Goal: Find specific page/section: Find specific page/section

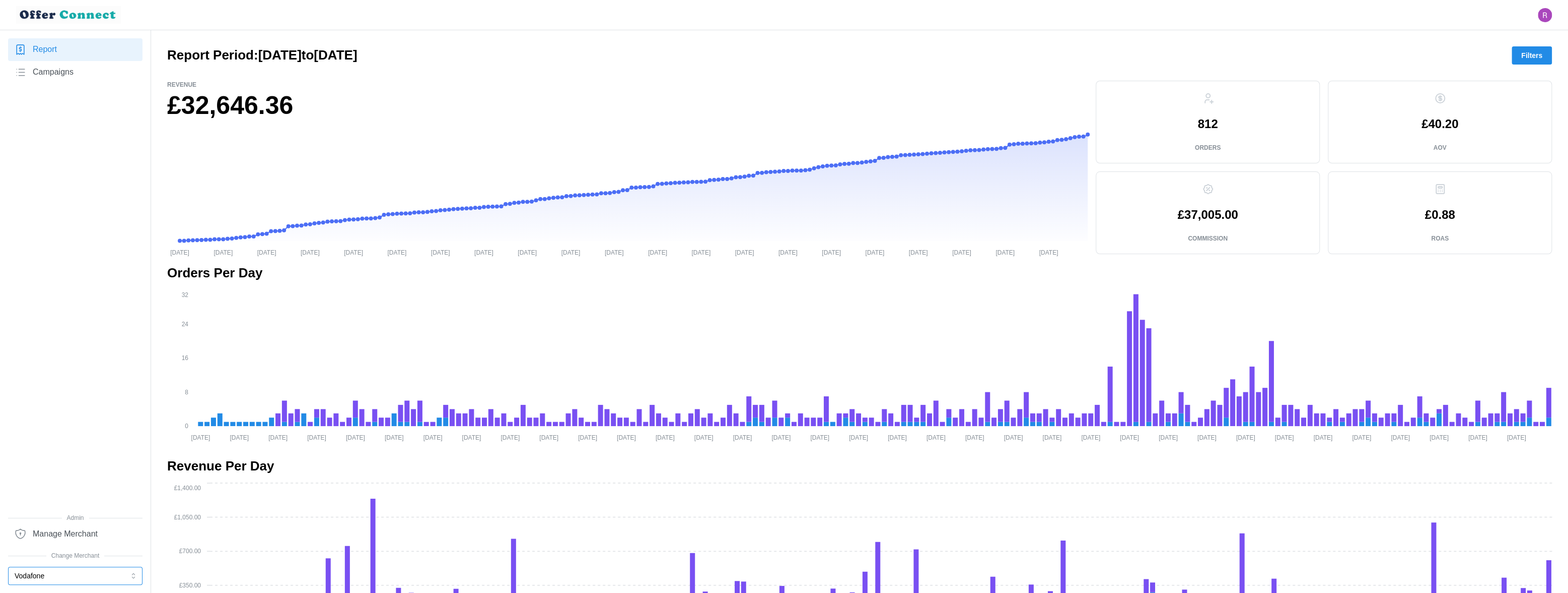
click at [96, 521] on button "Vodafone" at bounding box center [75, 575] width 135 height 18
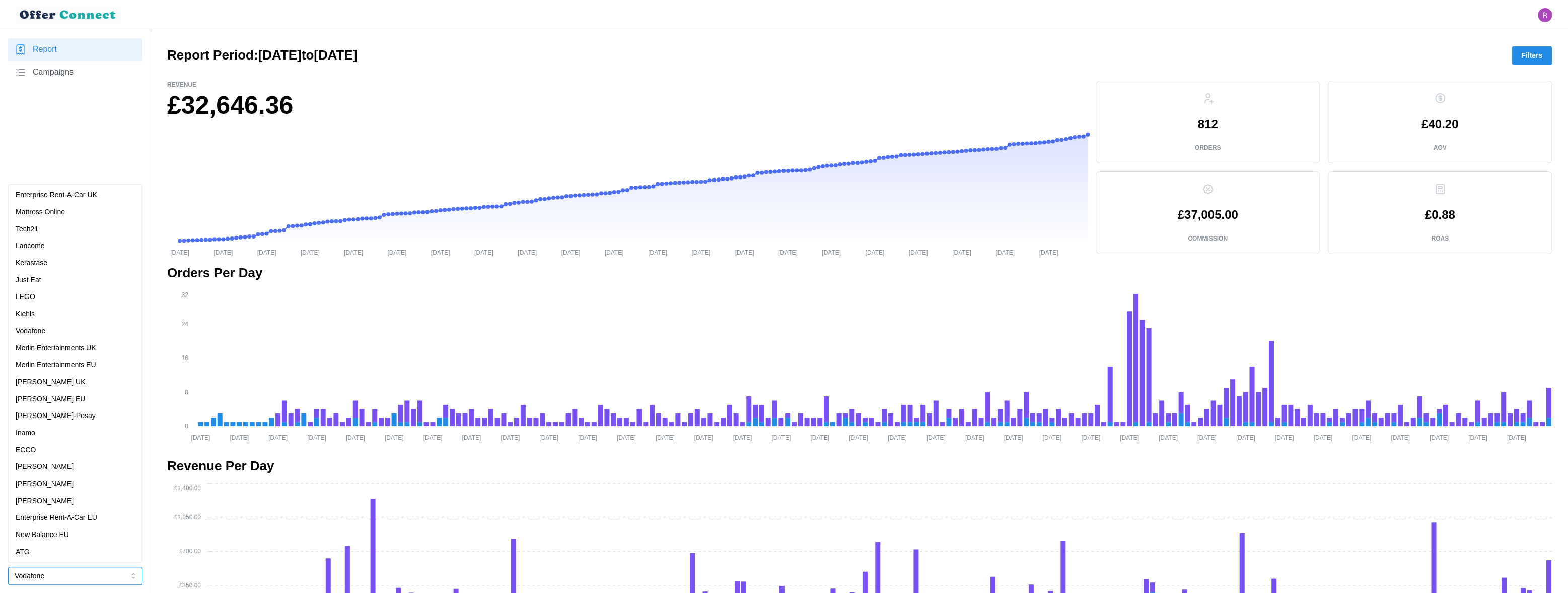
click at [66, 284] on div "Just Eat" at bounding box center [75, 281] width 119 height 11
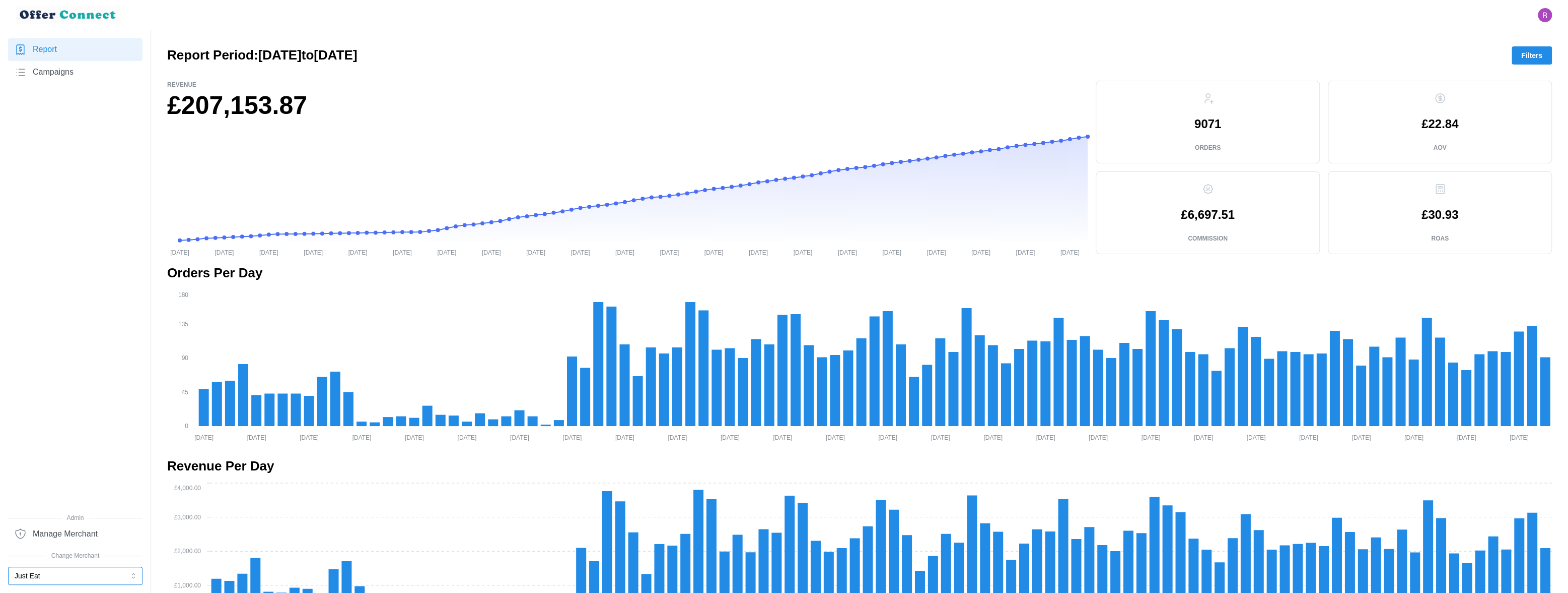
click at [73, 521] on button "Just Eat" at bounding box center [75, 575] width 135 height 18
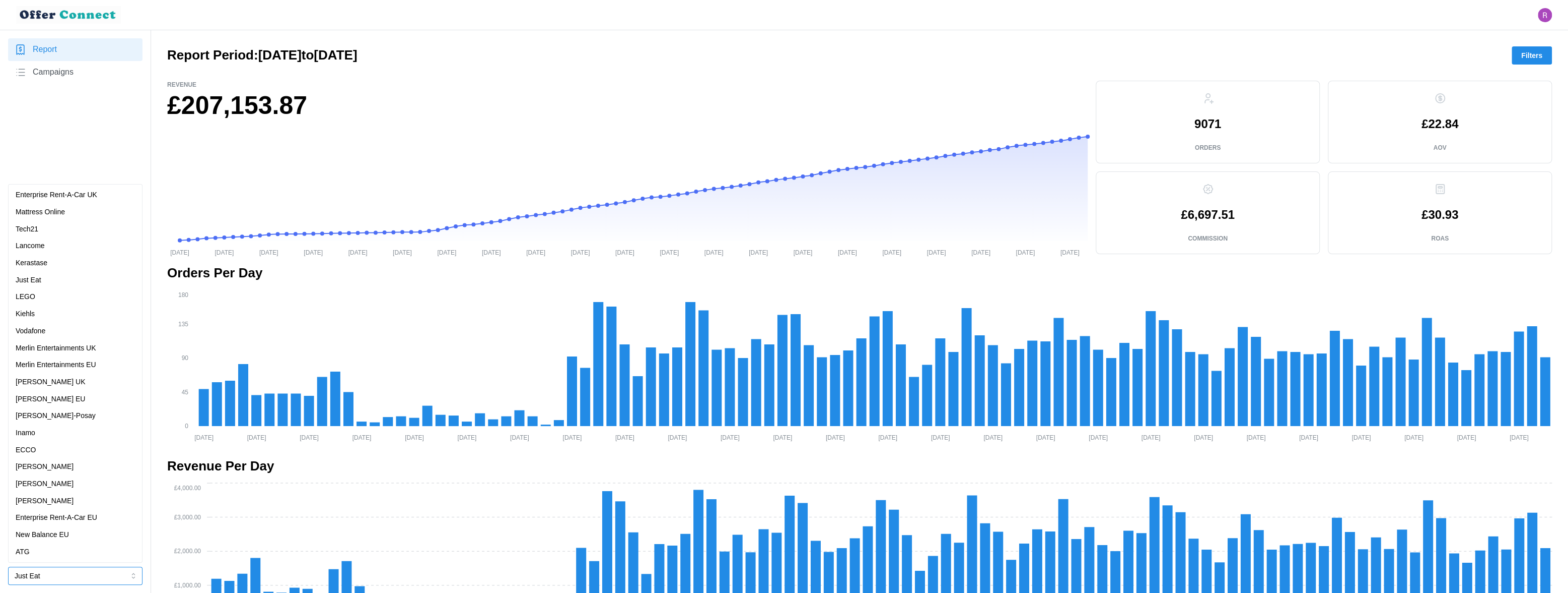
click at [77, 347] on p "Merlin Entertainments UK" at bounding box center [55, 348] width 80 height 11
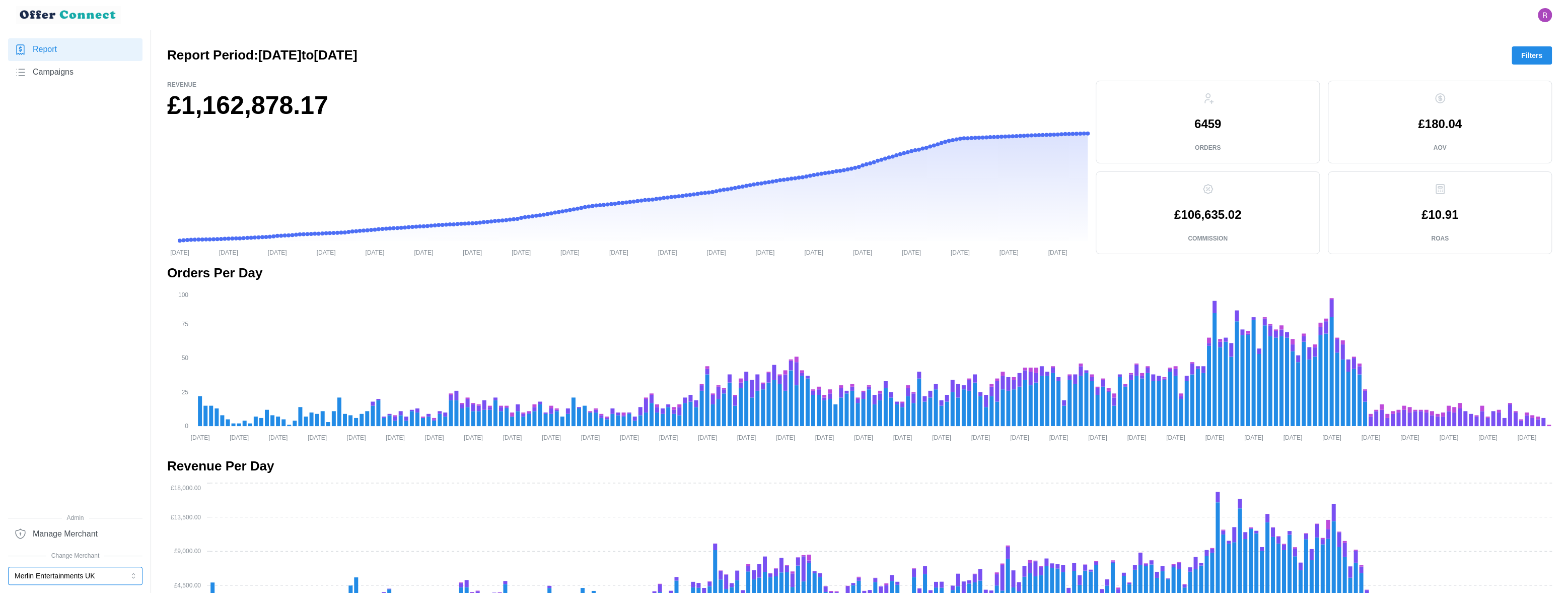
click at [102, 521] on button "Merlin Entertainments UK" at bounding box center [75, 575] width 135 height 18
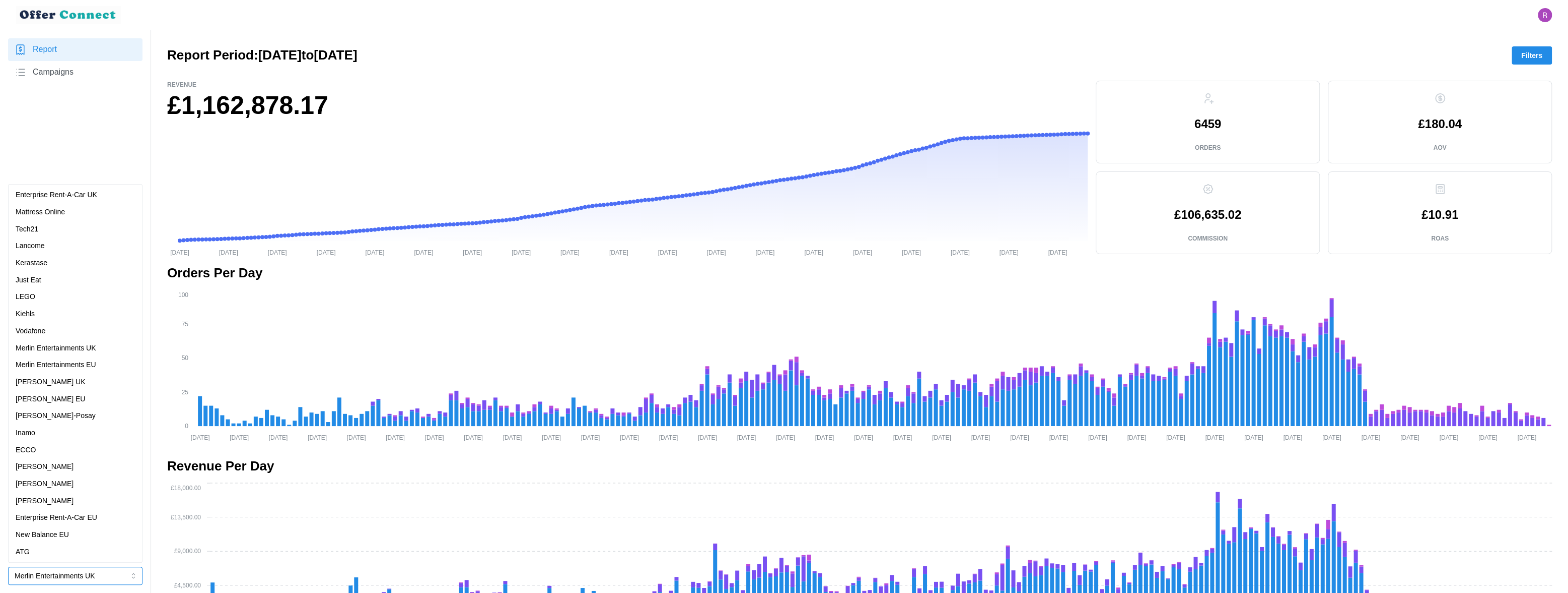
click at [62, 298] on div "LEGO" at bounding box center [75, 297] width 119 height 11
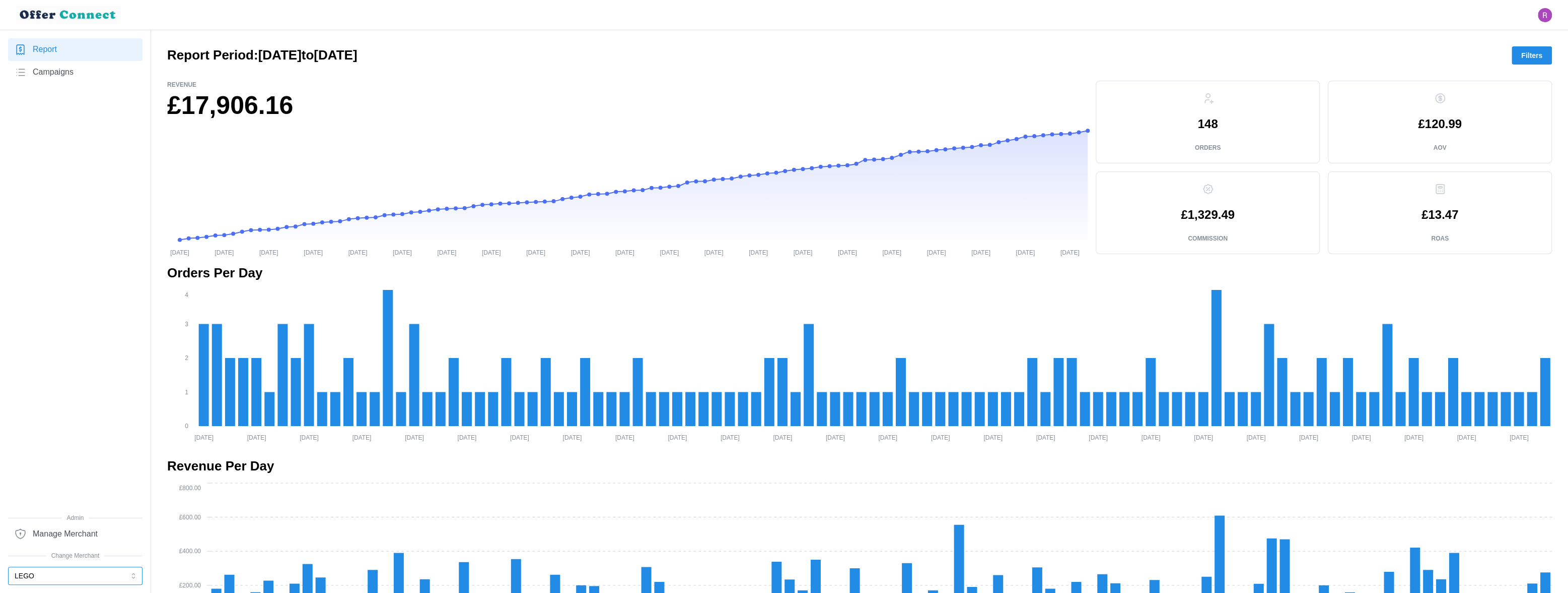
click at [94, 521] on button "LEGO" at bounding box center [75, 575] width 135 height 18
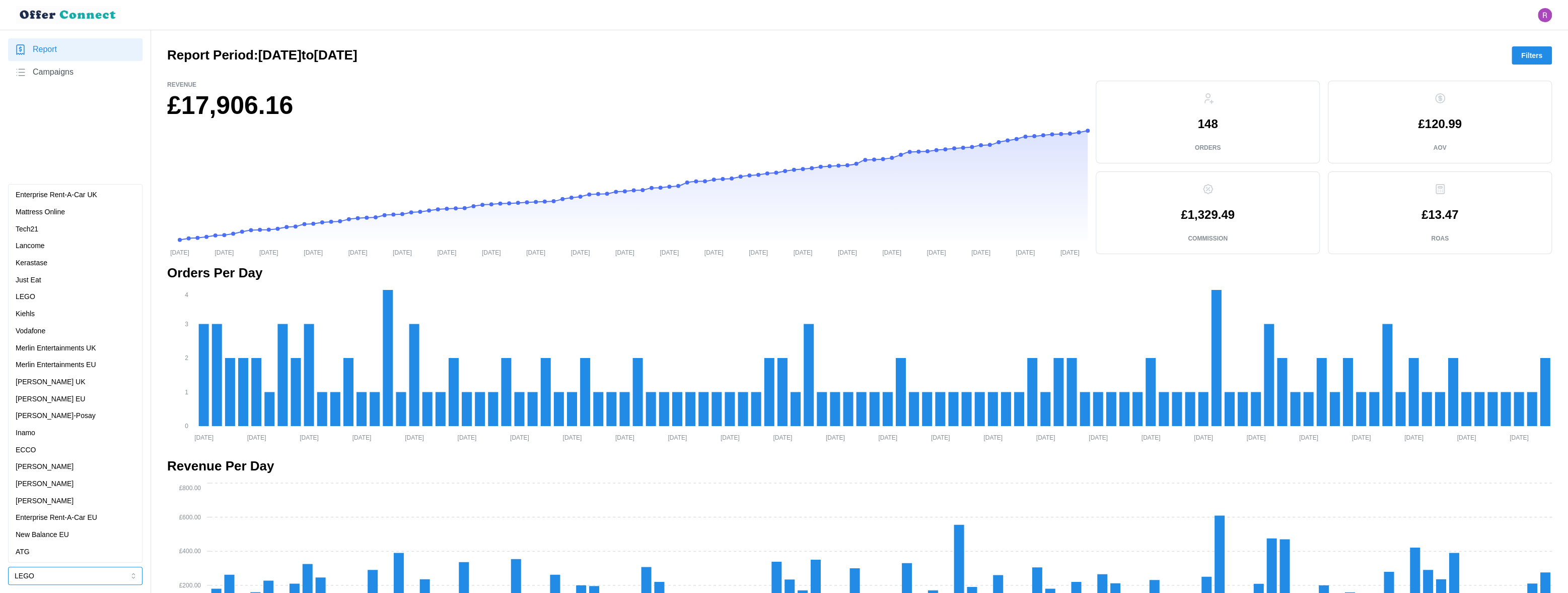
click at [103, 279] on div "Just Eat" at bounding box center [75, 281] width 119 height 11
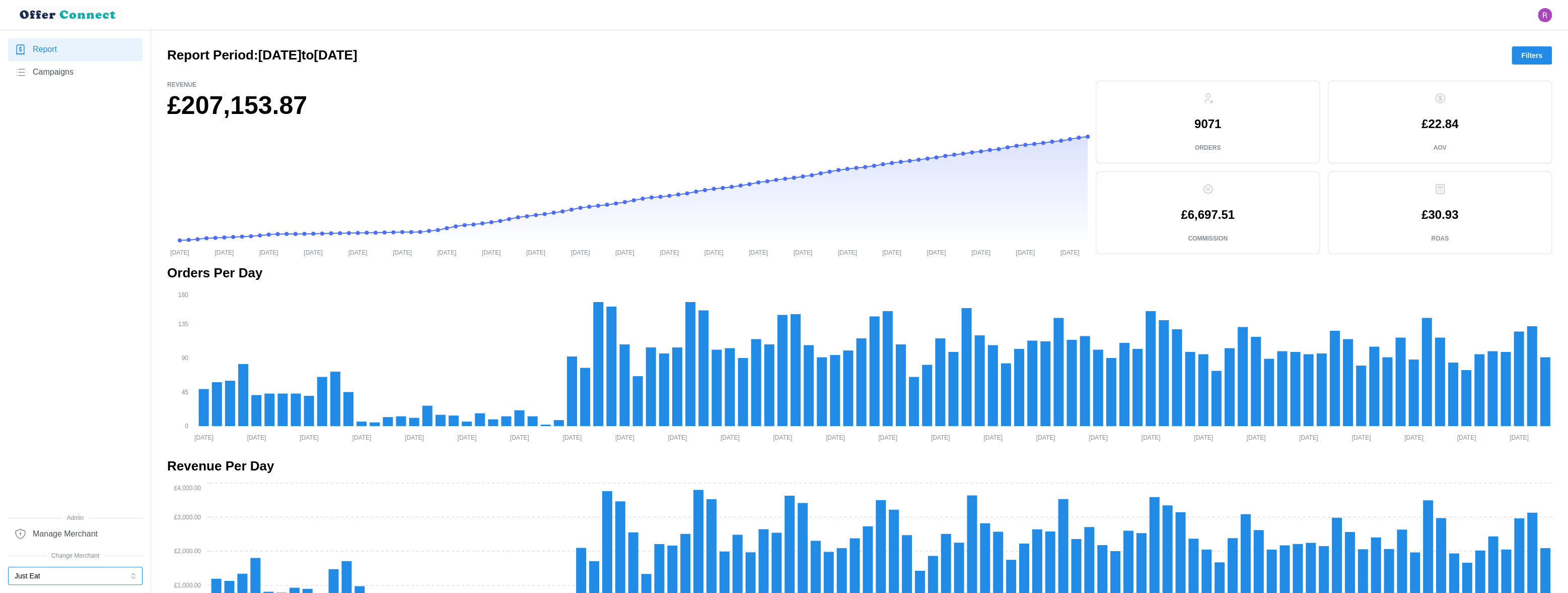
click at [112, 521] on button "Just Eat" at bounding box center [75, 575] width 135 height 18
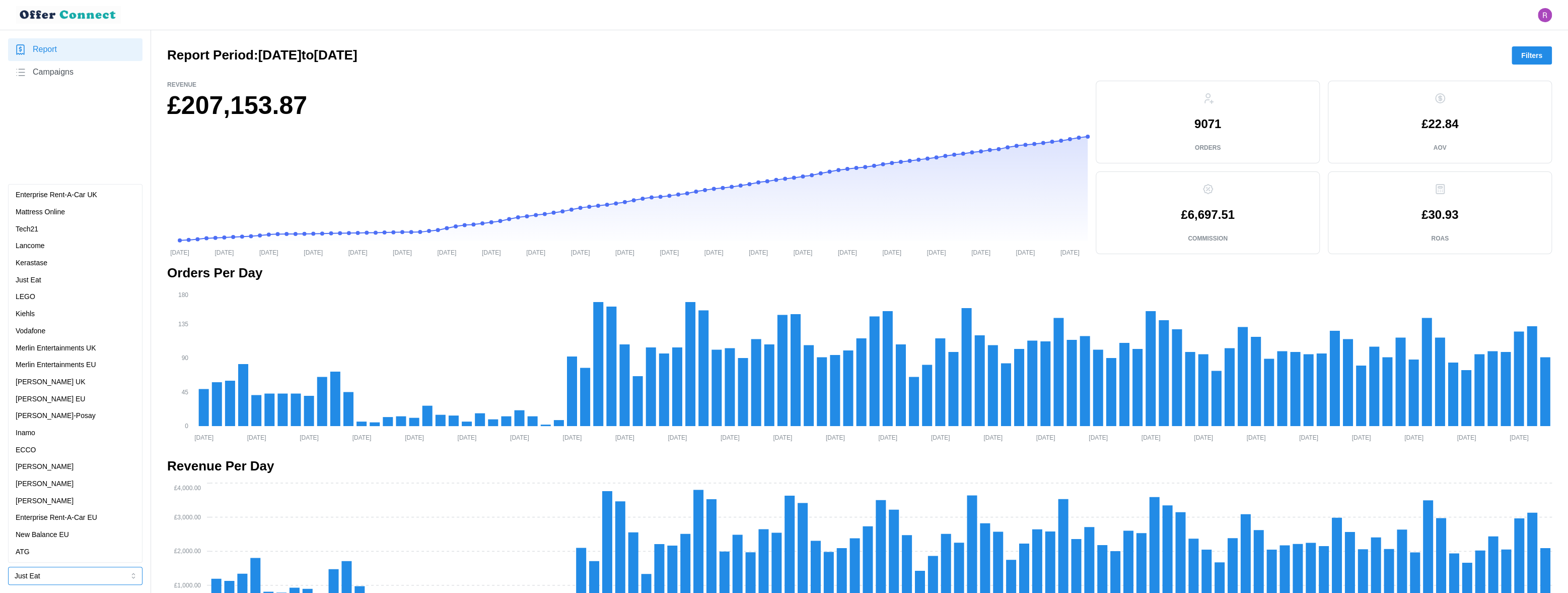
click at [45, 328] on p "Vodafone" at bounding box center [30, 331] width 30 height 11
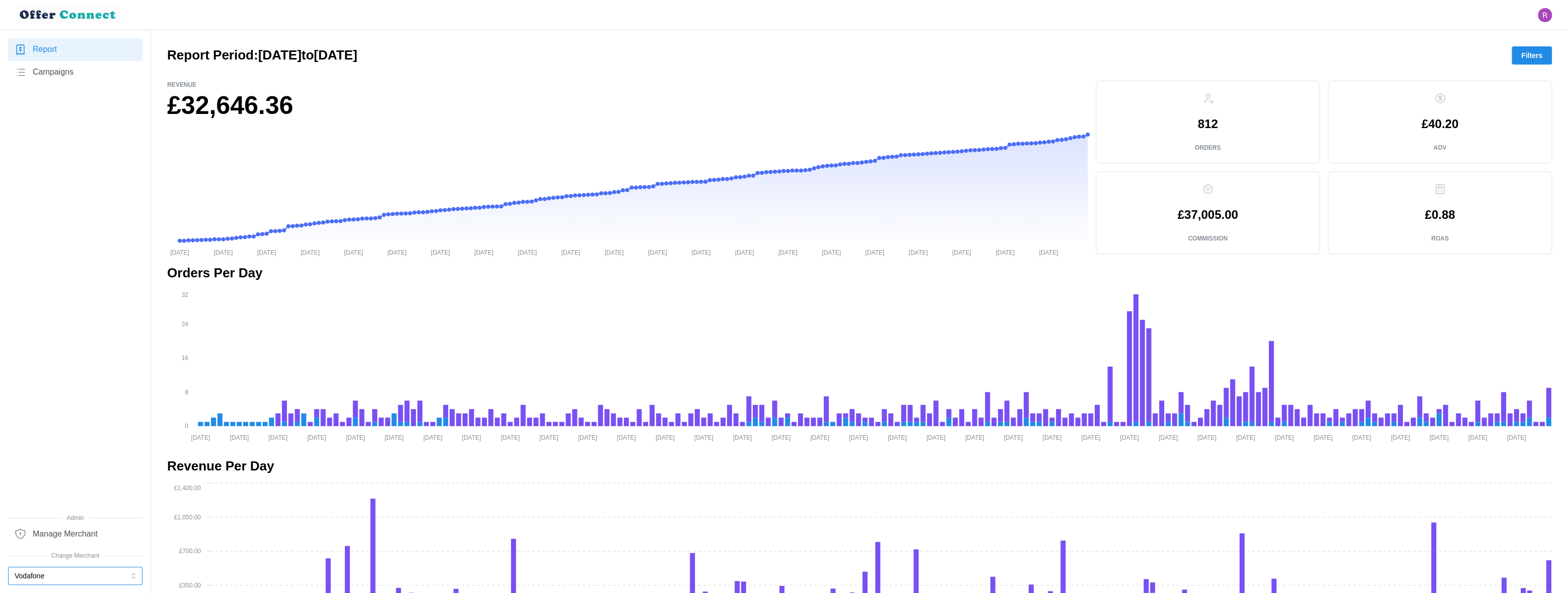
click at [98, 521] on button "Vodafone" at bounding box center [75, 575] width 135 height 18
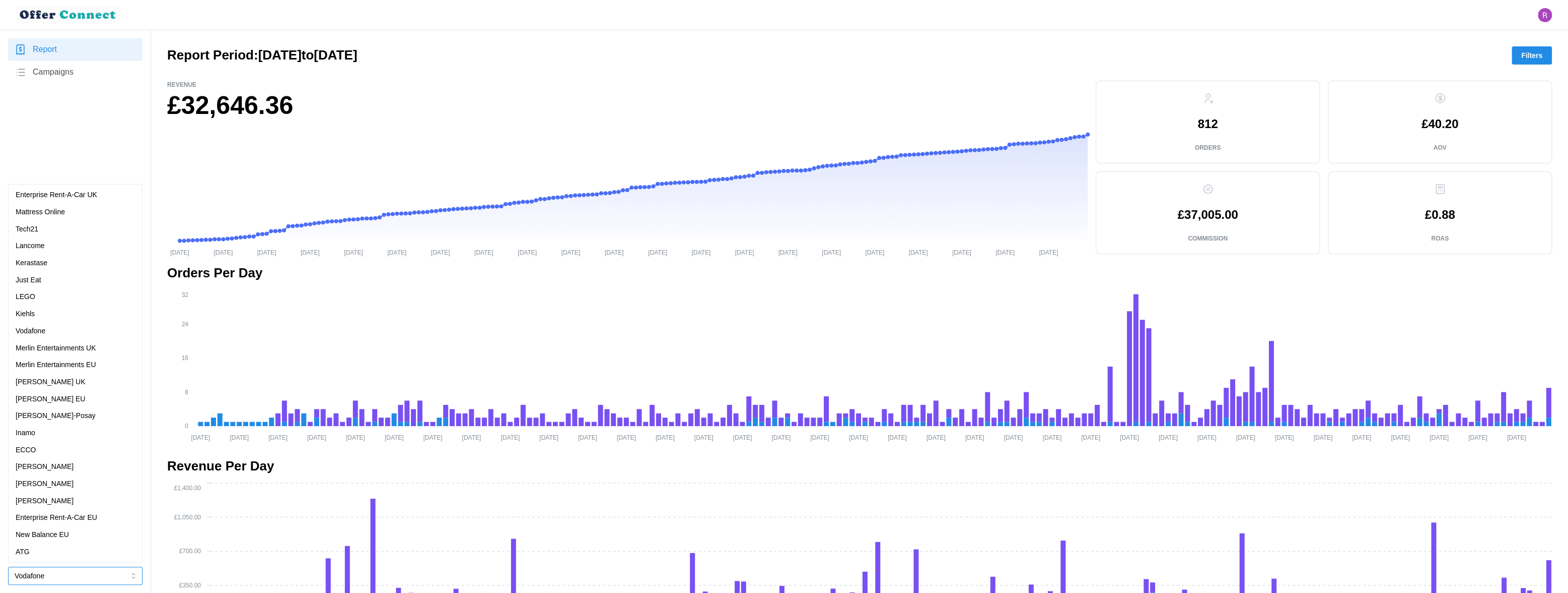
click at [54, 276] on div "Just Eat" at bounding box center [75, 281] width 119 height 11
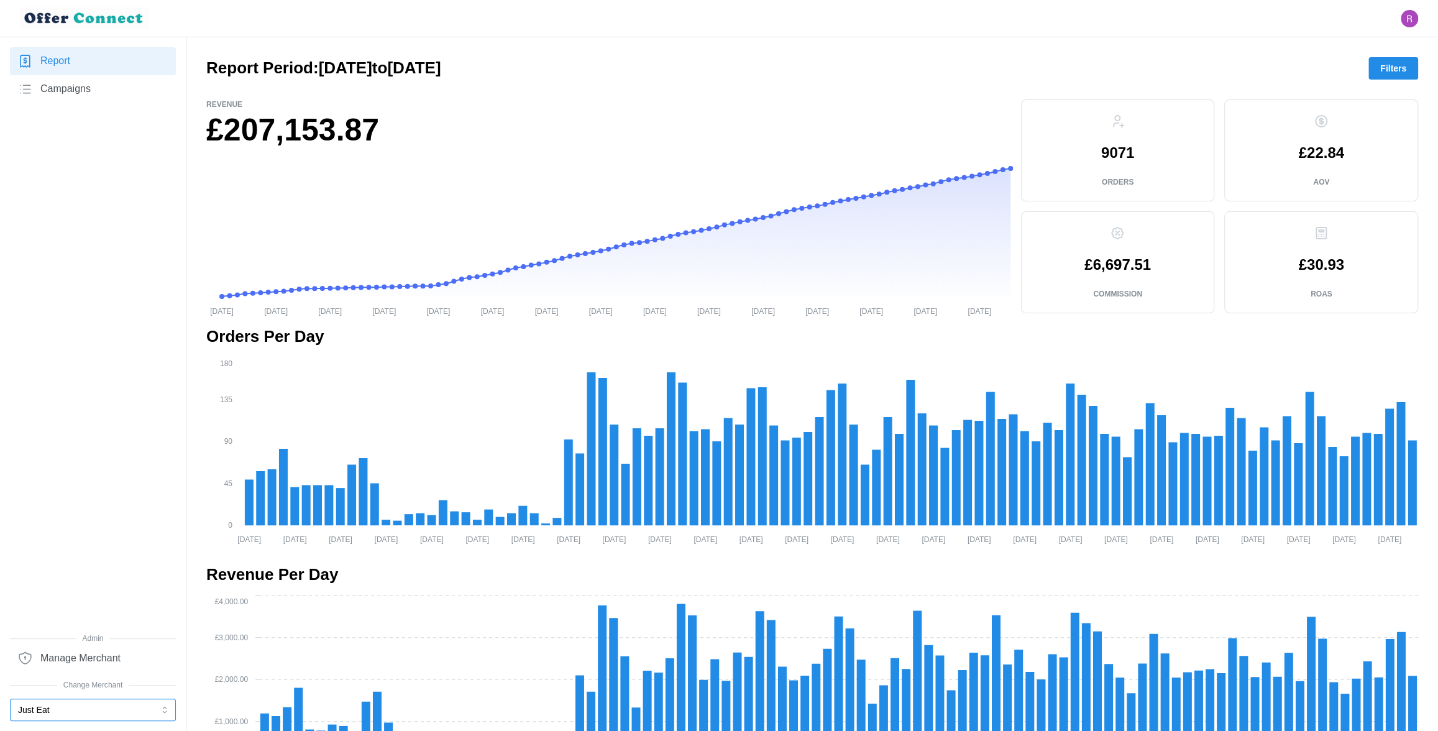
click at [80, 642] on button "Just Eat" at bounding box center [93, 709] width 166 height 22
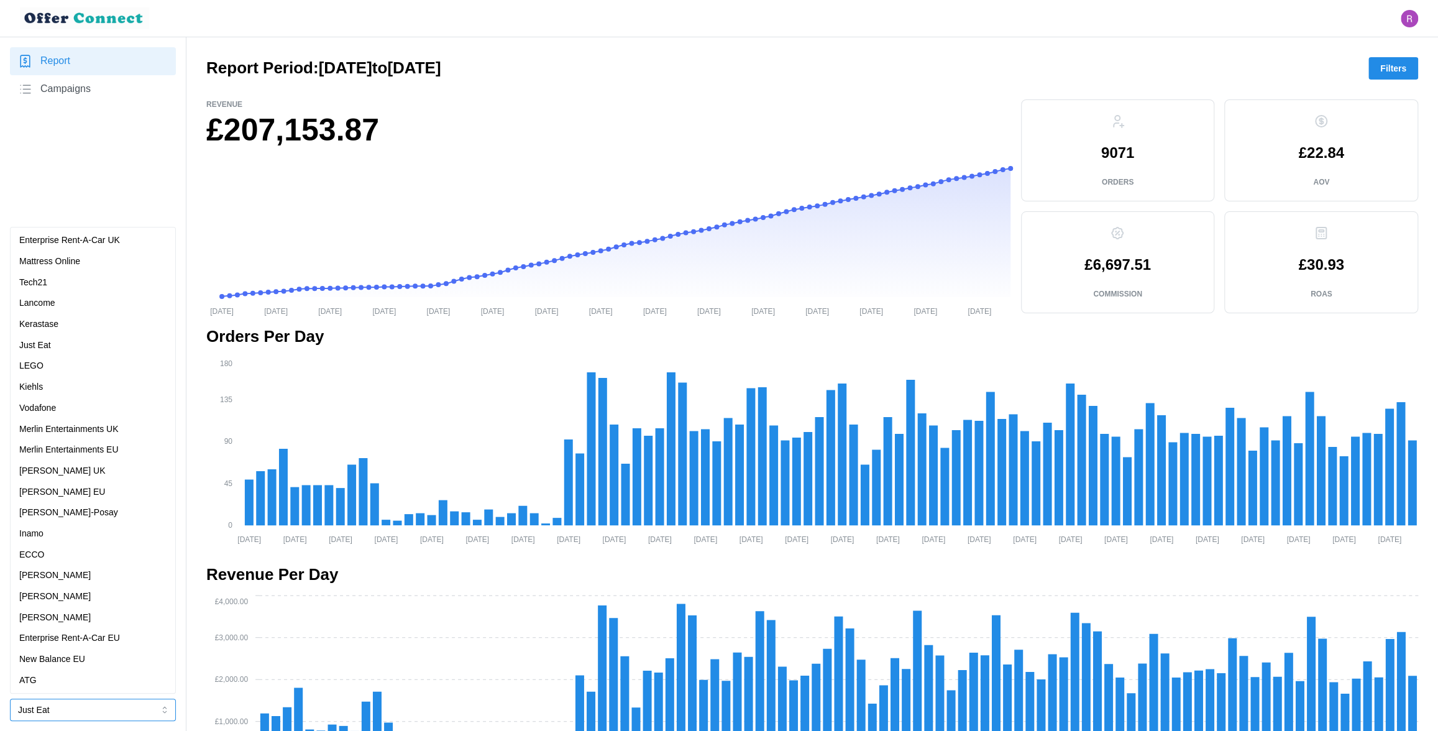
click at [103, 258] on div "Mattress Online" at bounding box center [92, 262] width 147 height 14
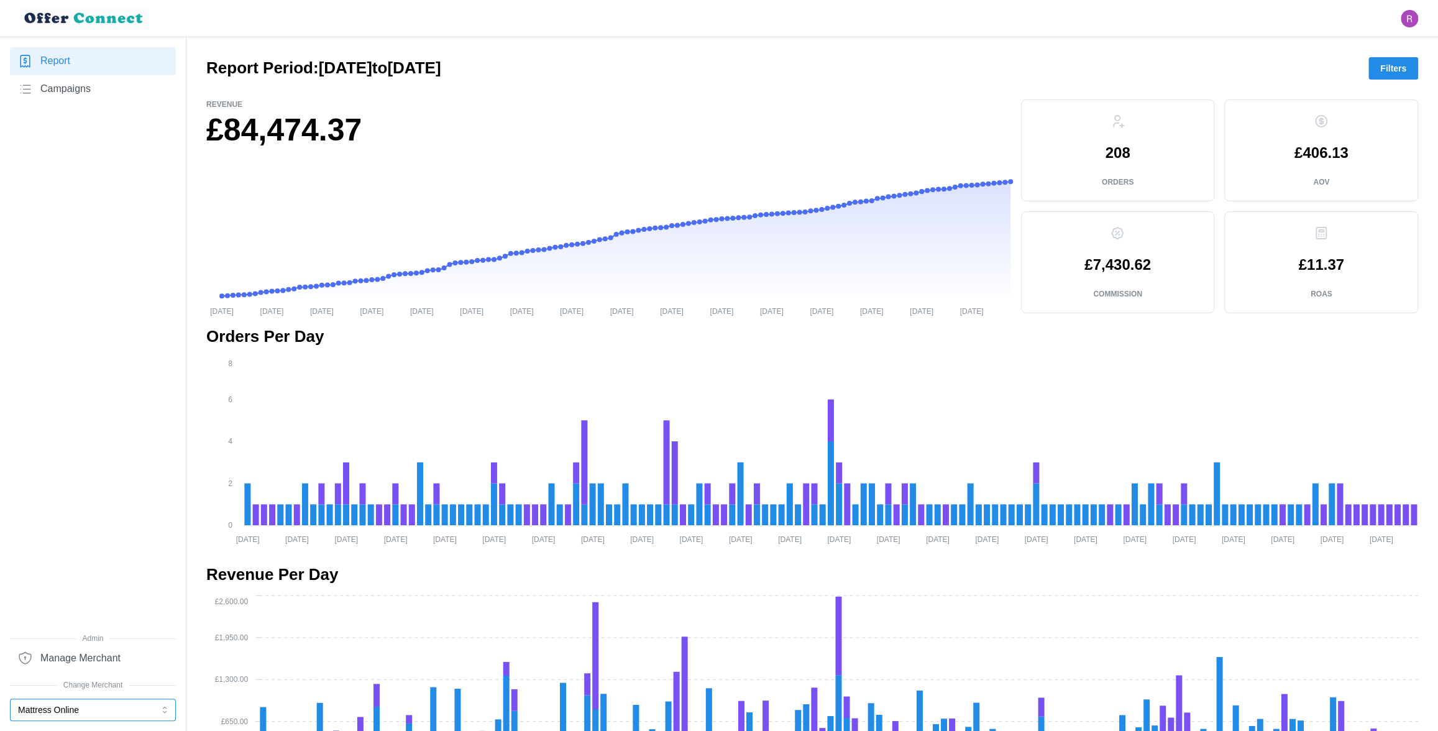
click at [105, 642] on button "Mattress Online" at bounding box center [93, 709] width 166 height 22
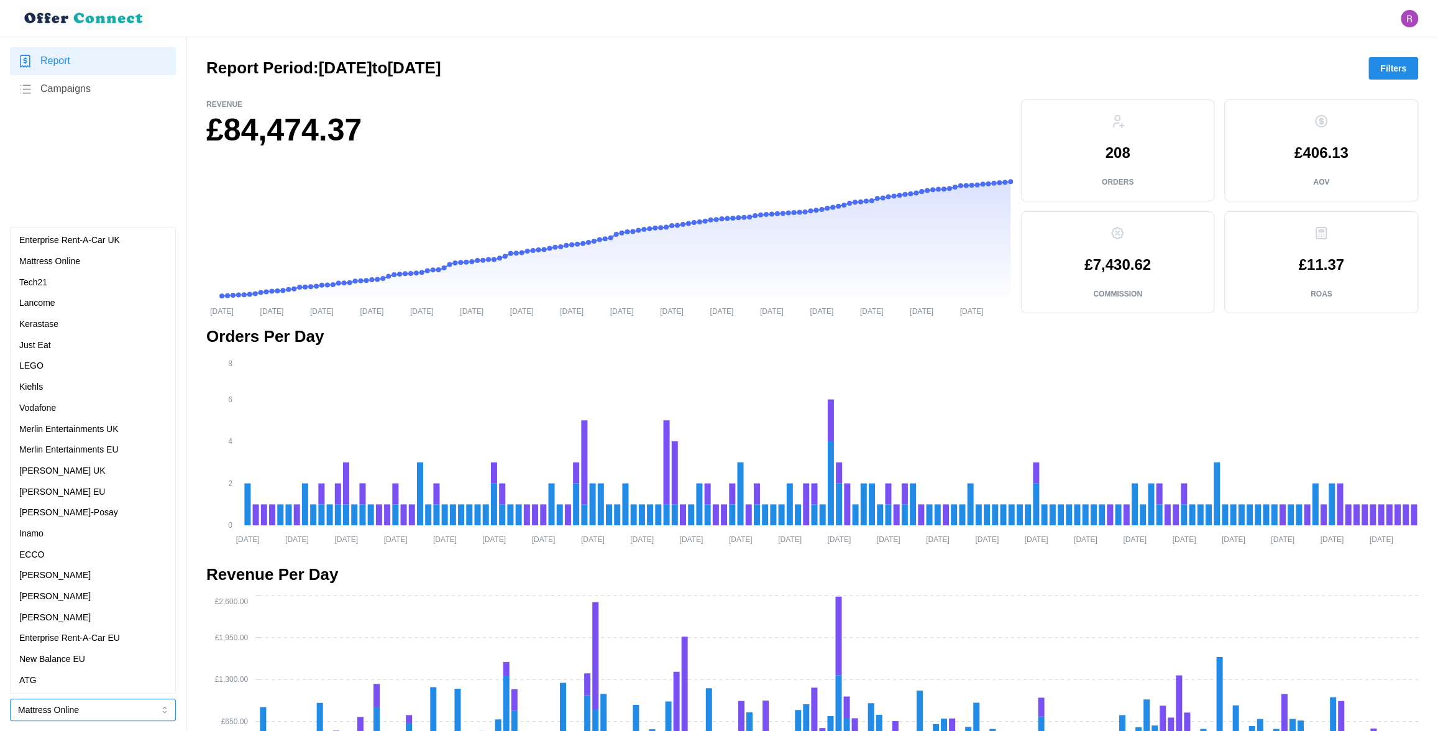
click at [65, 319] on div "Kerastase" at bounding box center [92, 324] width 147 height 14
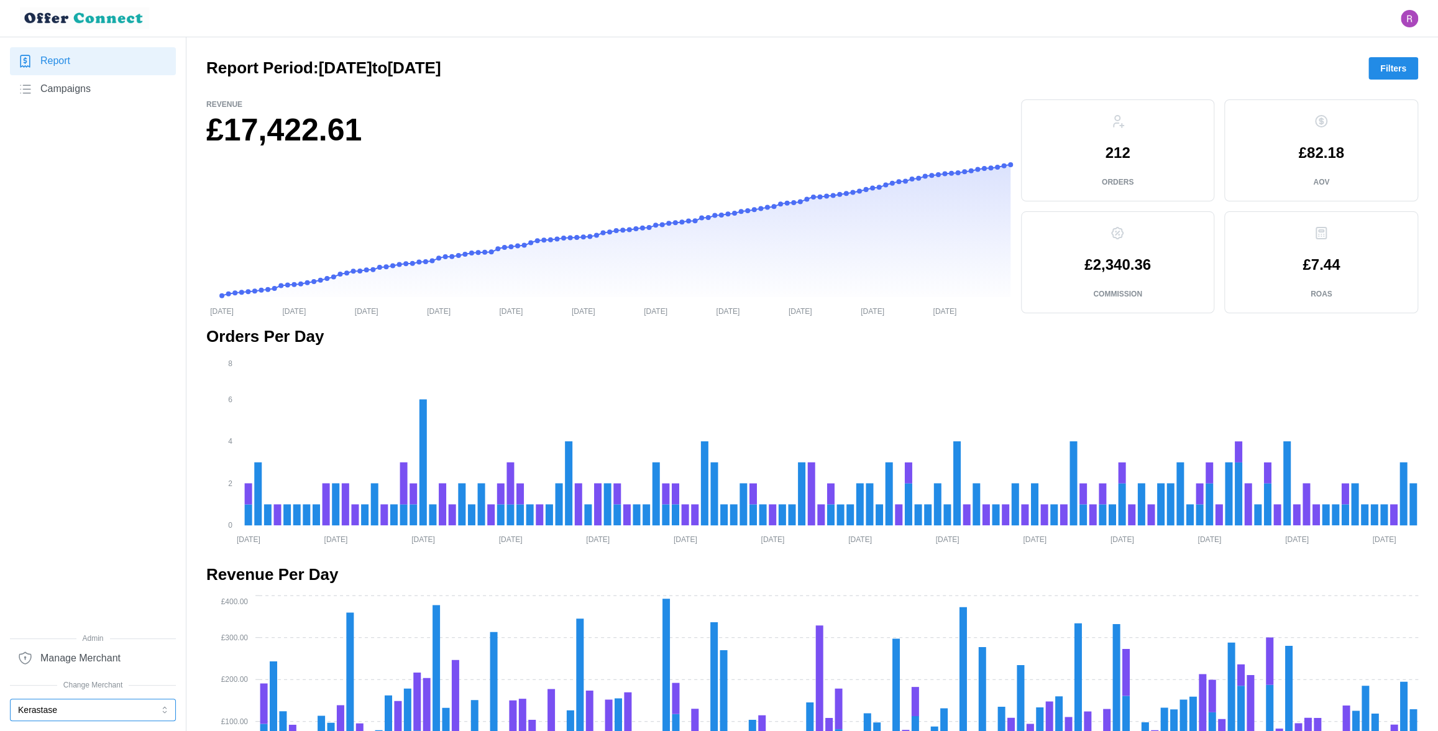
click at [75, 642] on button "Kerastase" at bounding box center [93, 709] width 166 height 22
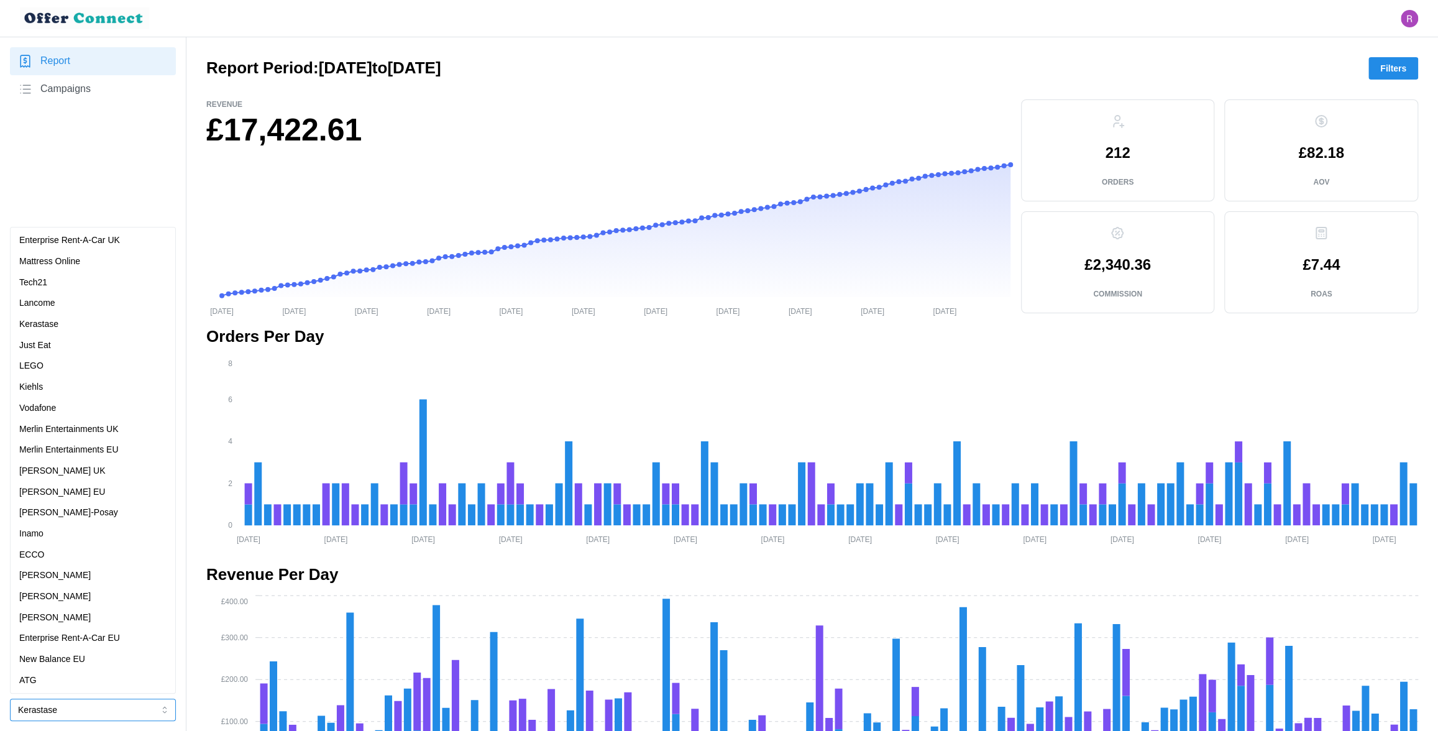
click at [74, 306] on div "Lancome" at bounding box center [92, 303] width 147 height 14
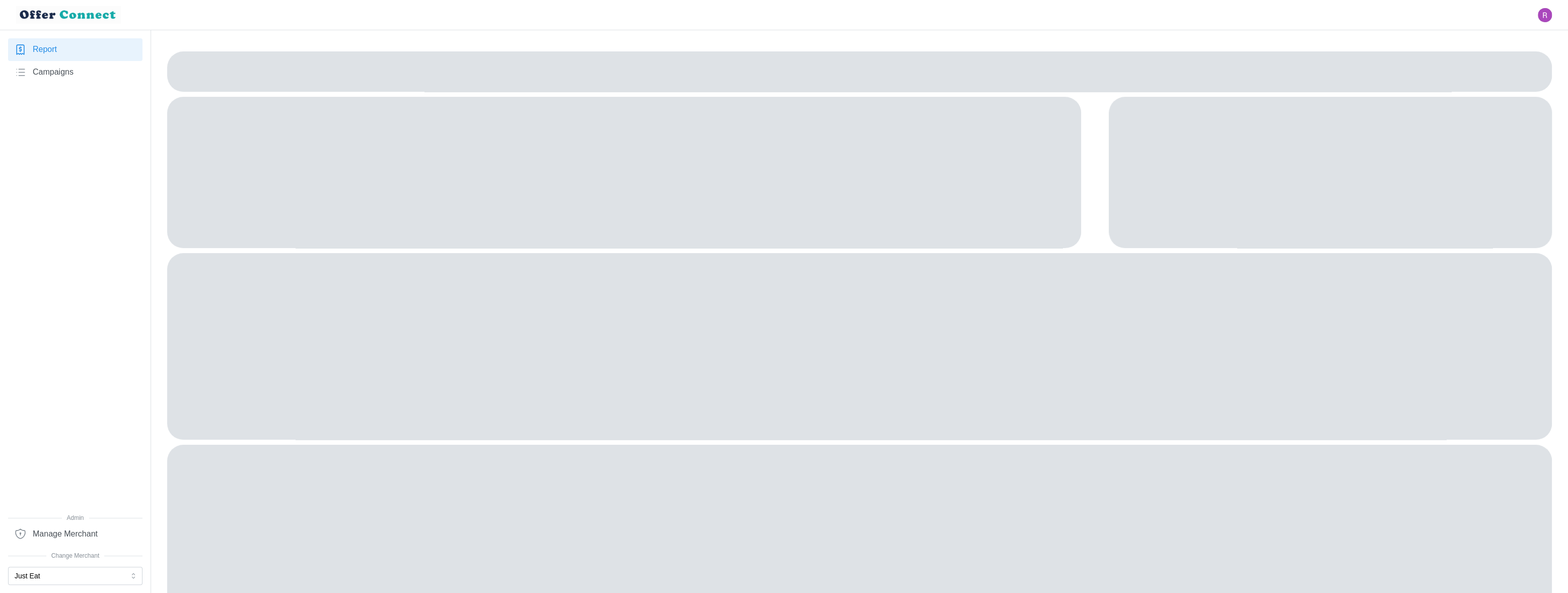
click at [64, 74] on span "Campaigns" at bounding box center [53, 72] width 41 height 13
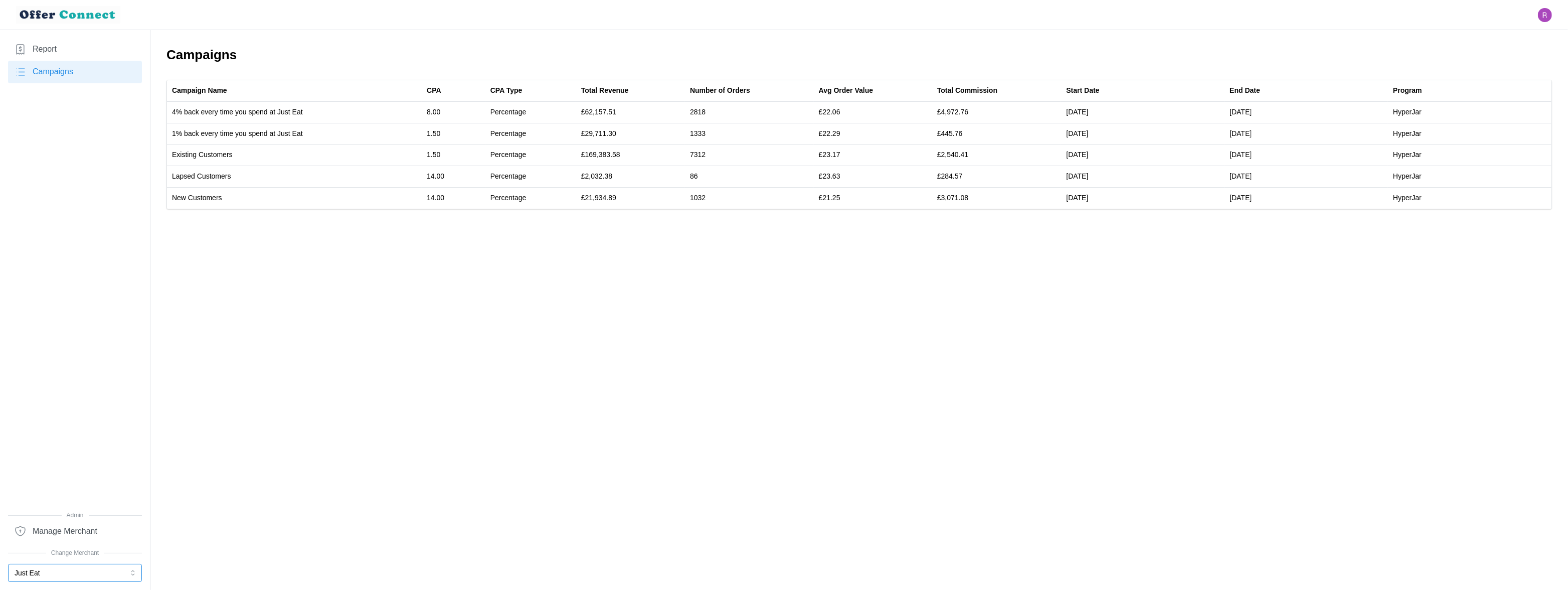
click at [56, 570] on button "Just Eat" at bounding box center [75, 572] width 134 height 18
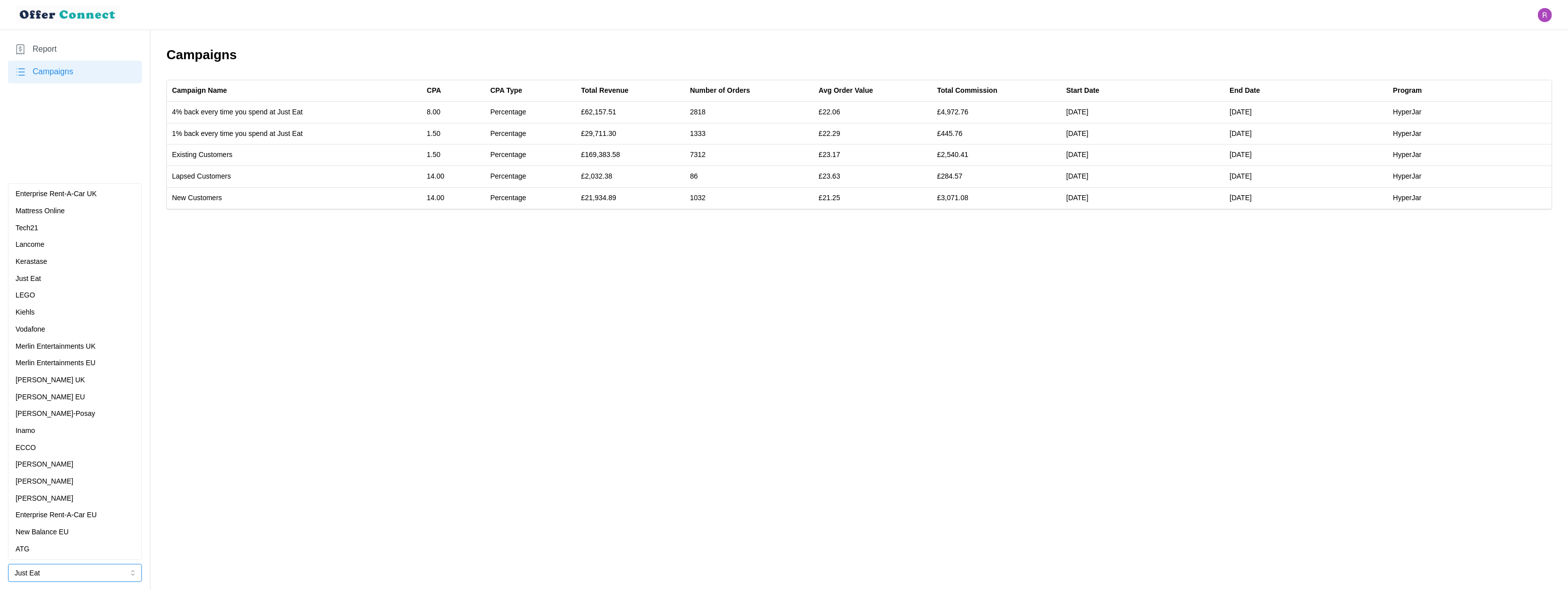
click at [57, 211] on p "Mattress Online" at bounding box center [40, 211] width 49 height 11
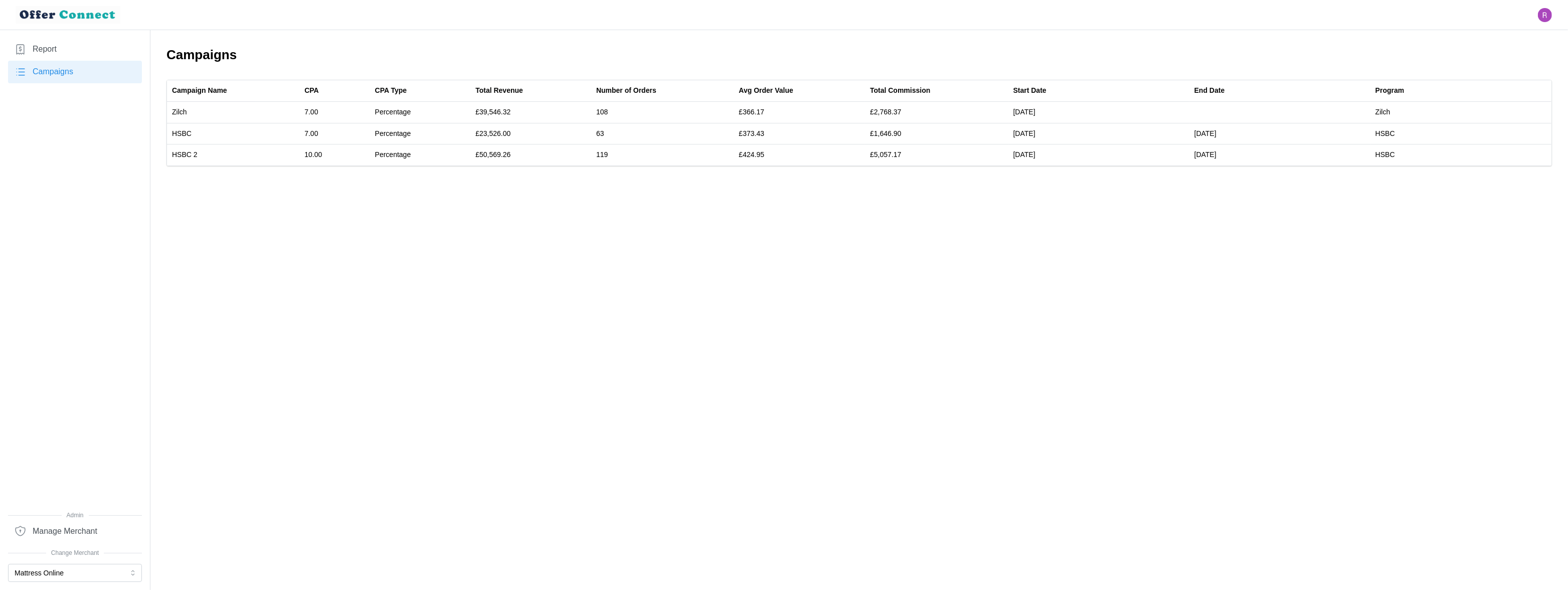
click at [1047, 219] on main "Campaigns Campaign Name CPA CPA Type Total Revenue Number of Orders Avg Order V…" at bounding box center [784, 295] width 1568 height 590
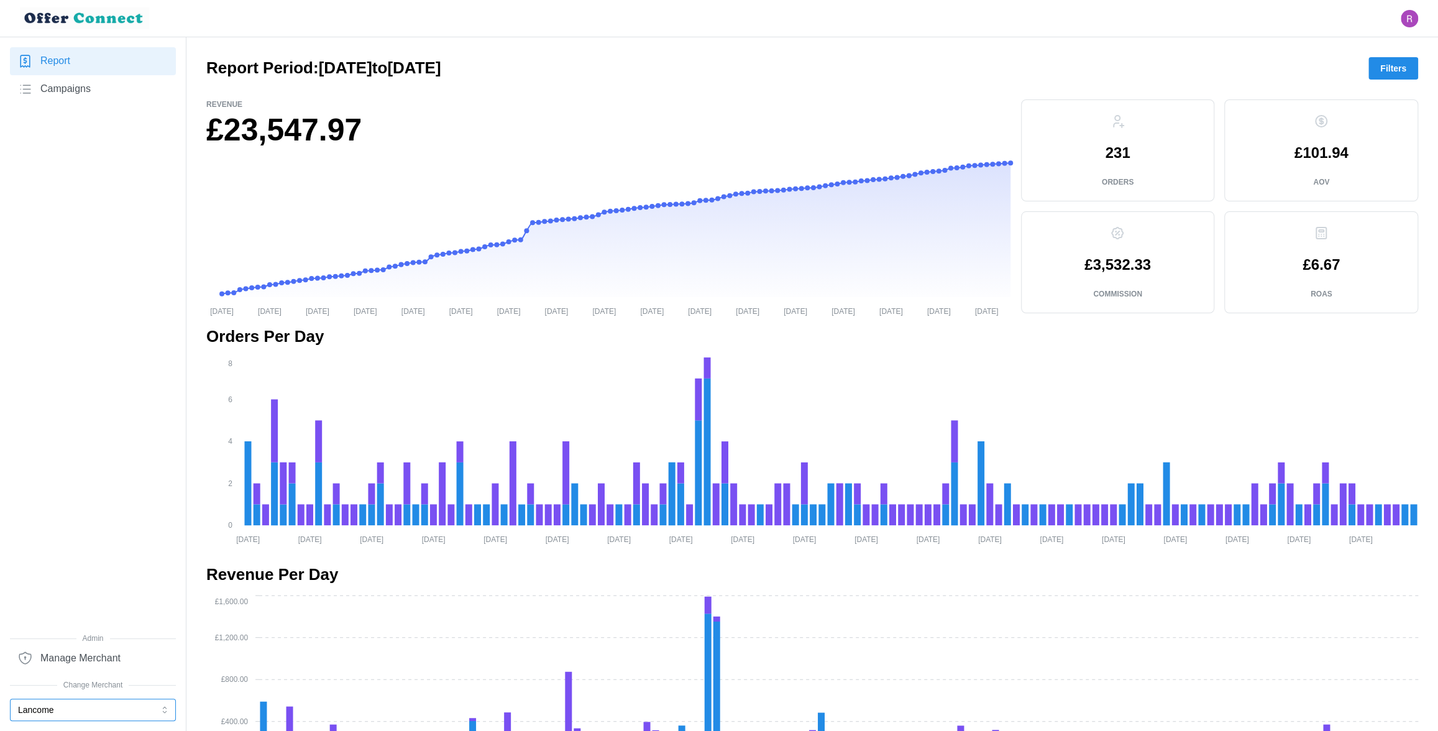
click at [79, 704] on button "Lancome" at bounding box center [93, 709] width 166 height 22
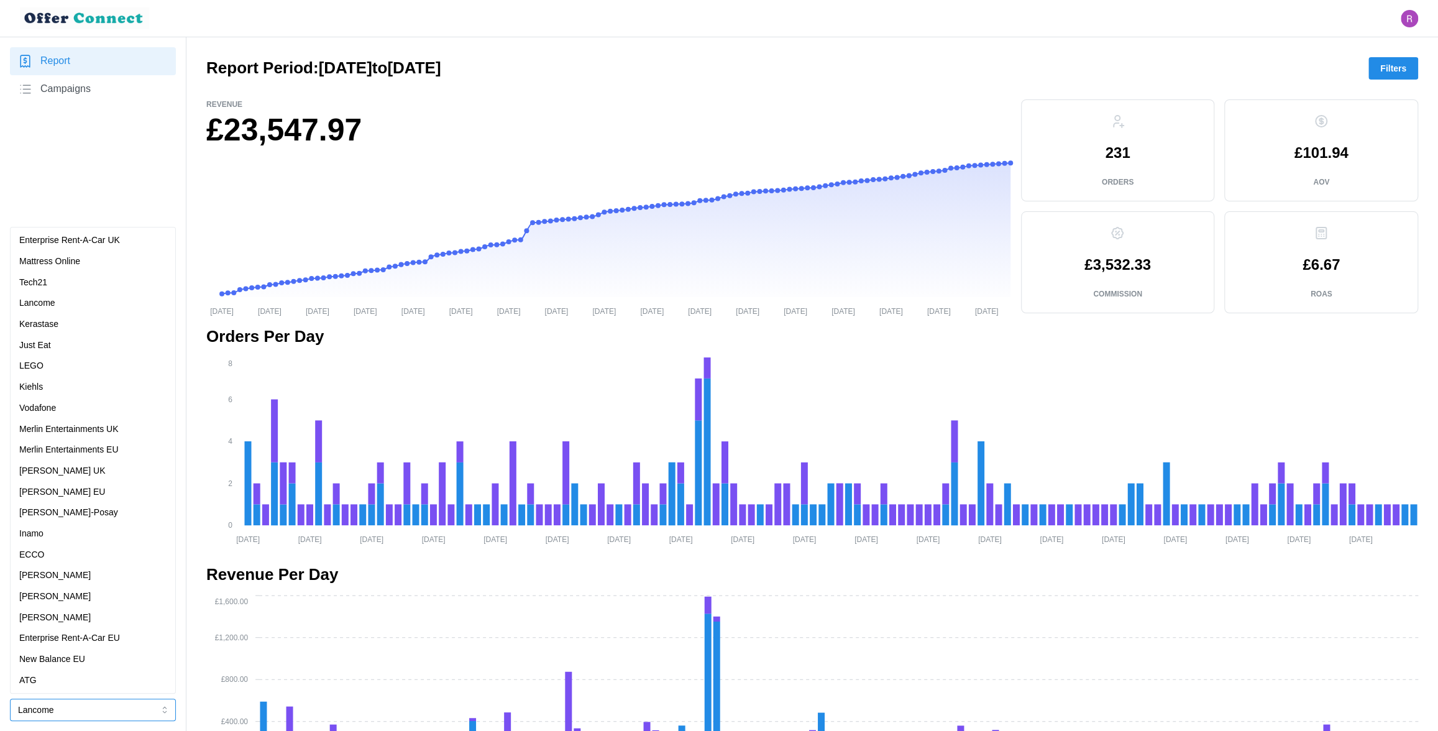
click at [57, 571] on p "[PERSON_NAME]" at bounding box center [54, 575] width 71 height 14
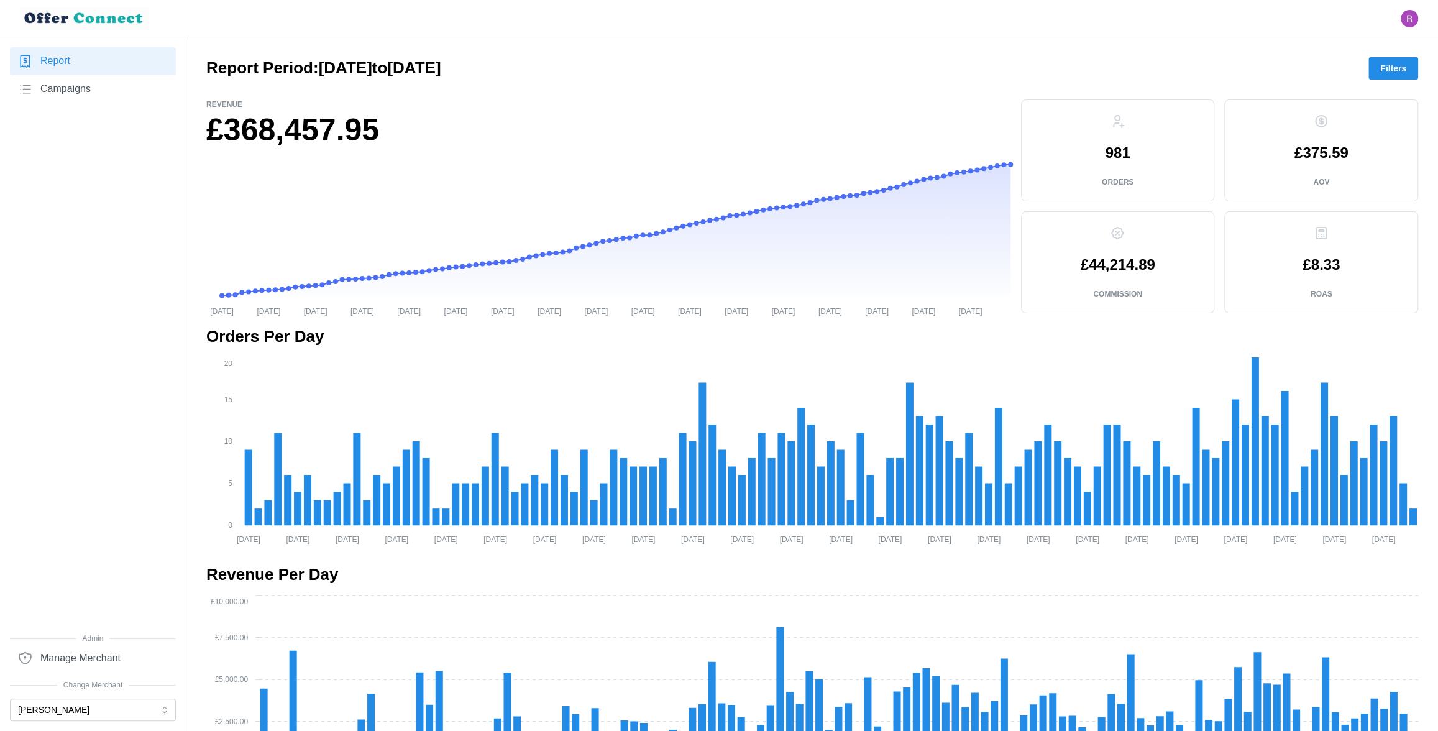
click at [94, 91] on link "Campaigns" at bounding box center [93, 89] width 166 height 28
